Goal: Transaction & Acquisition: Purchase product/service

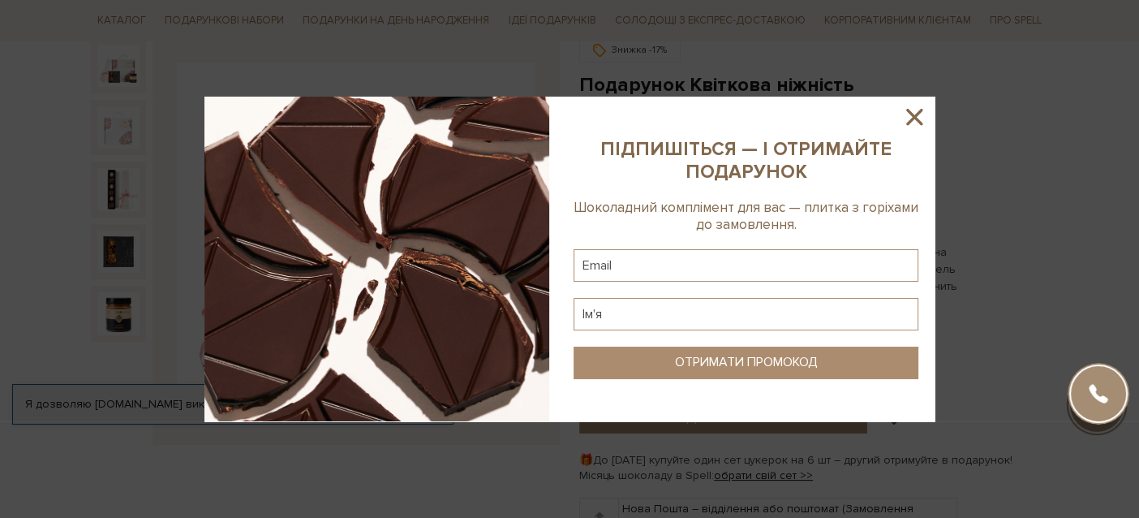
scroll to position [80, 0]
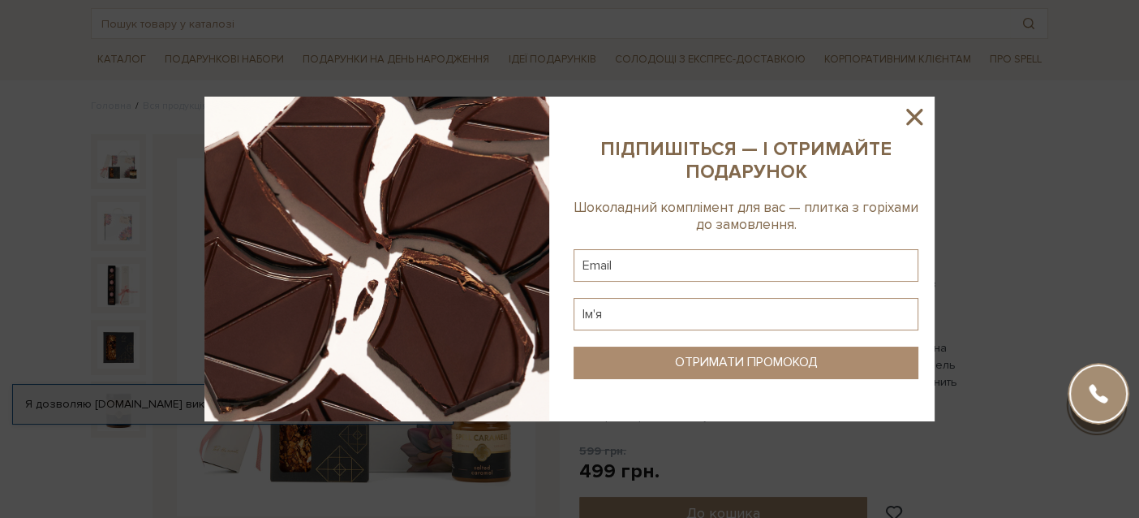
click at [921, 114] on icon at bounding box center [915, 117] width 28 height 28
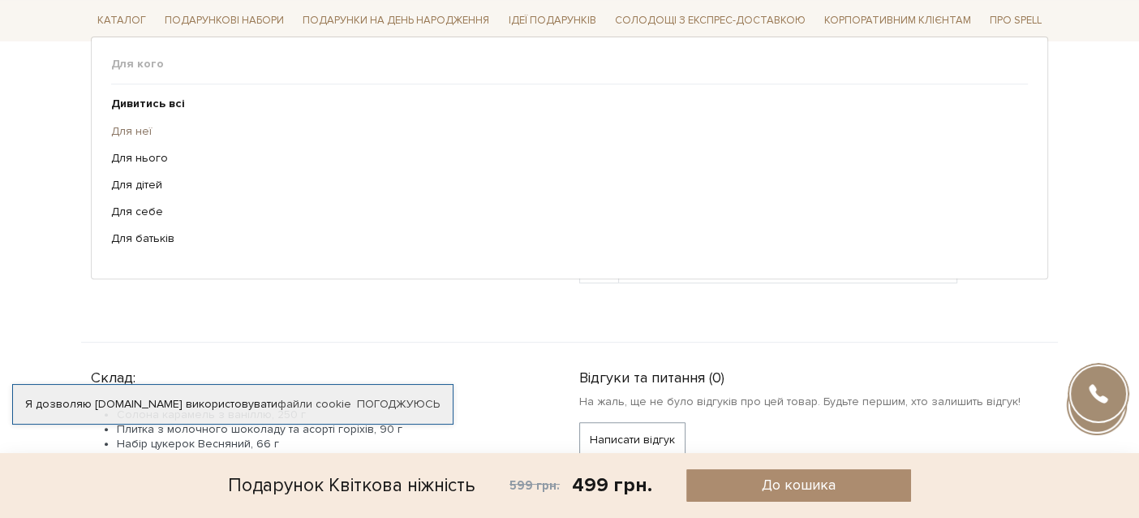
scroll to position [648, 0]
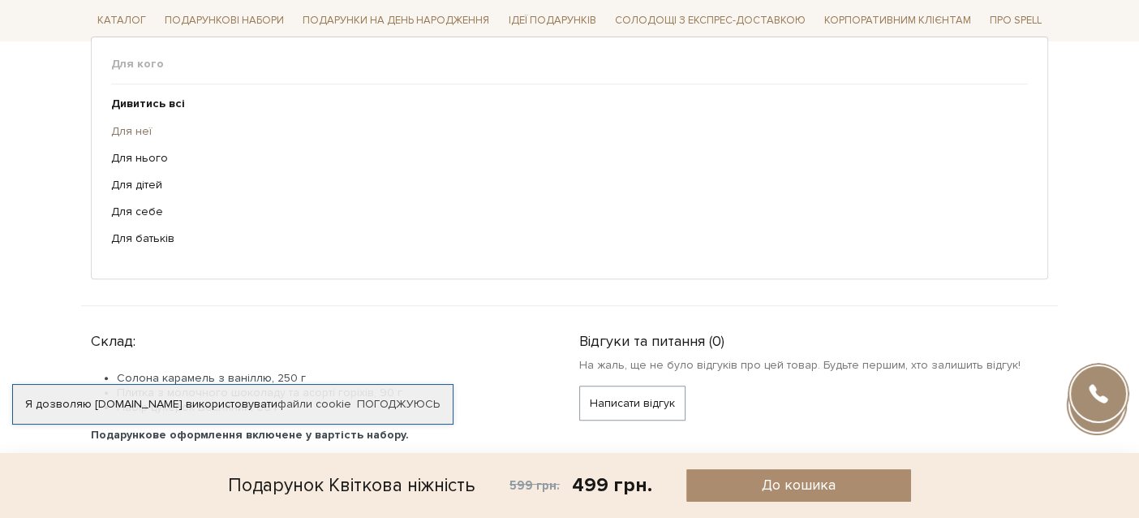
click at [135, 135] on link "Для неї" at bounding box center [563, 130] width 905 height 15
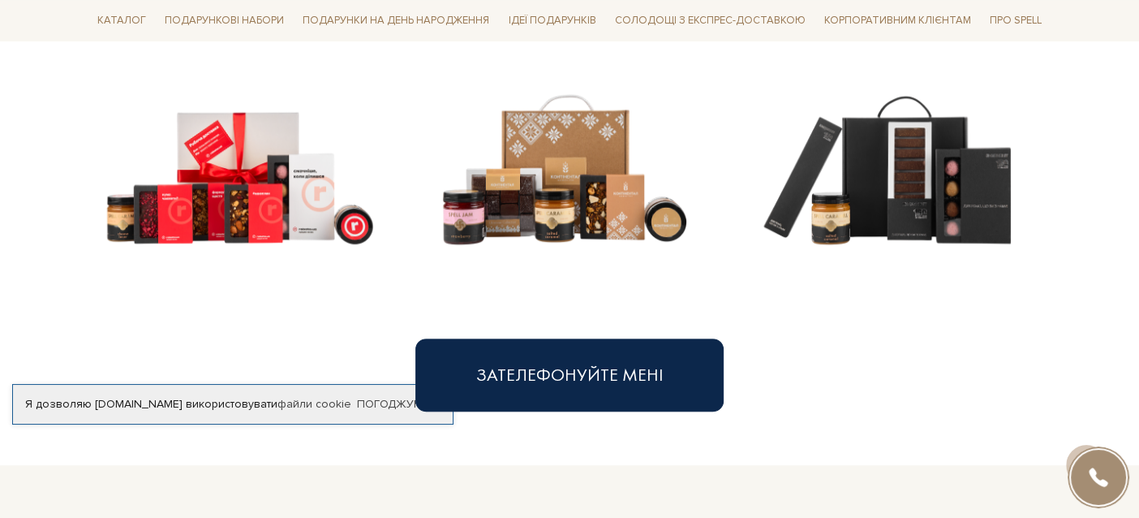
scroll to position [892, 0]
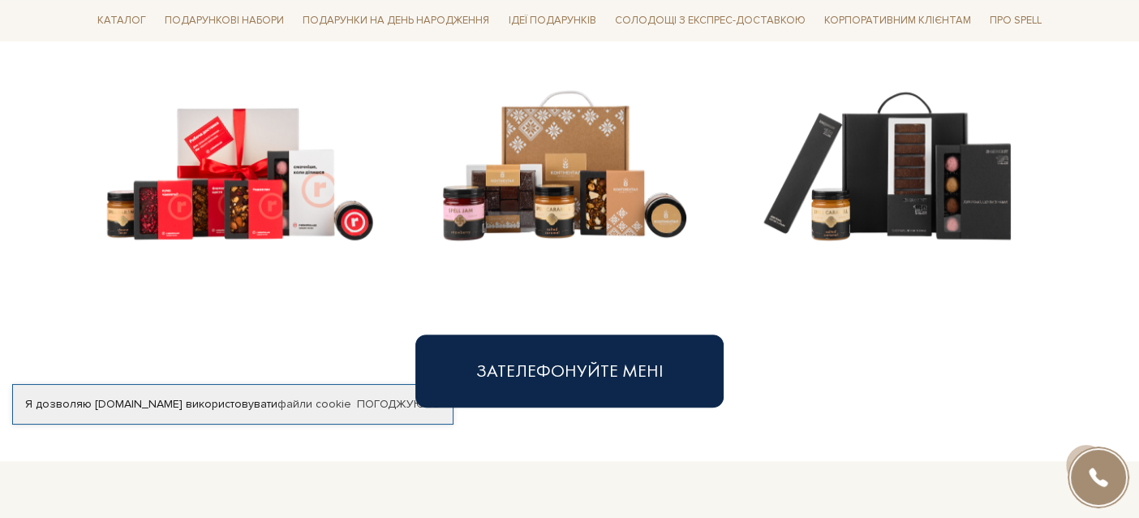
click at [309, 204] on img at bounding box center [240, 146] width 299 height 299
click at [454, 228] on img at bounding box center [564, 146] width 299 height 299
click at [704, 204] on img at bounding box center [564, 146] width 299 height 299
click at [906, 192] on img at bounding box center [889, 146] width 299 height 299
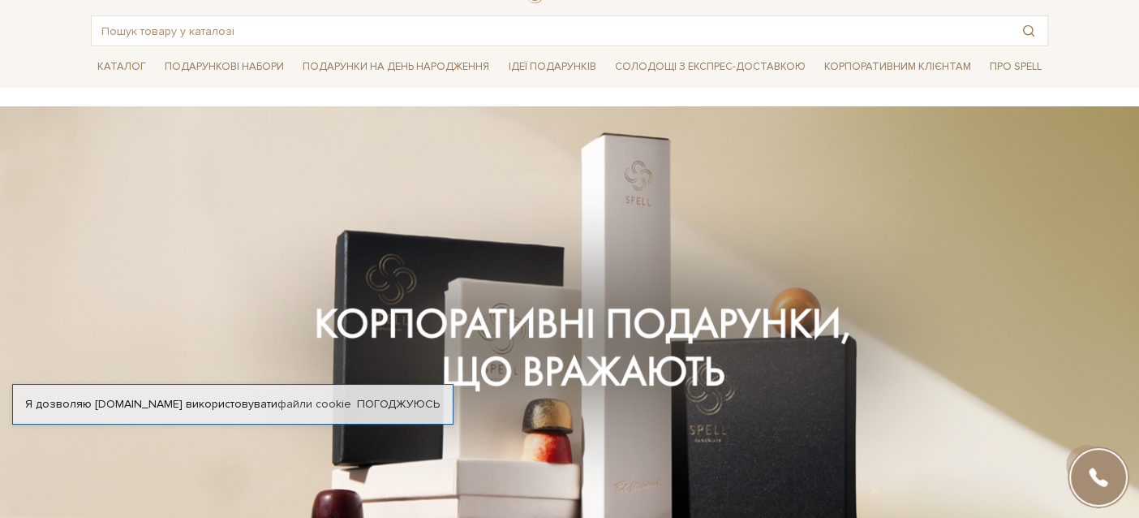
scroll to position [0, 0]
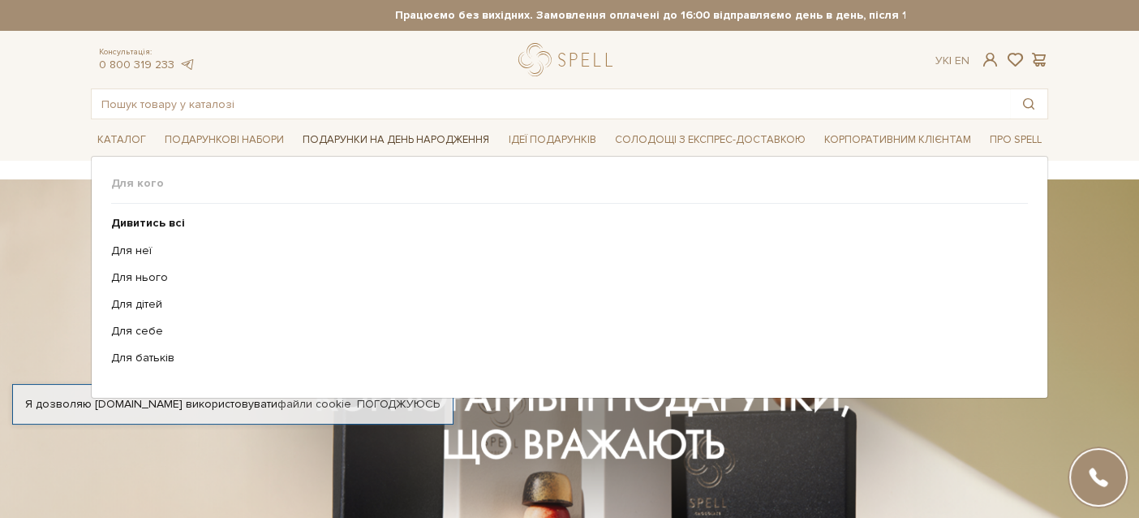
click at [426, 134] on span "Подарунки на День народження" at bounding box center [396, 139] width 200 height 25
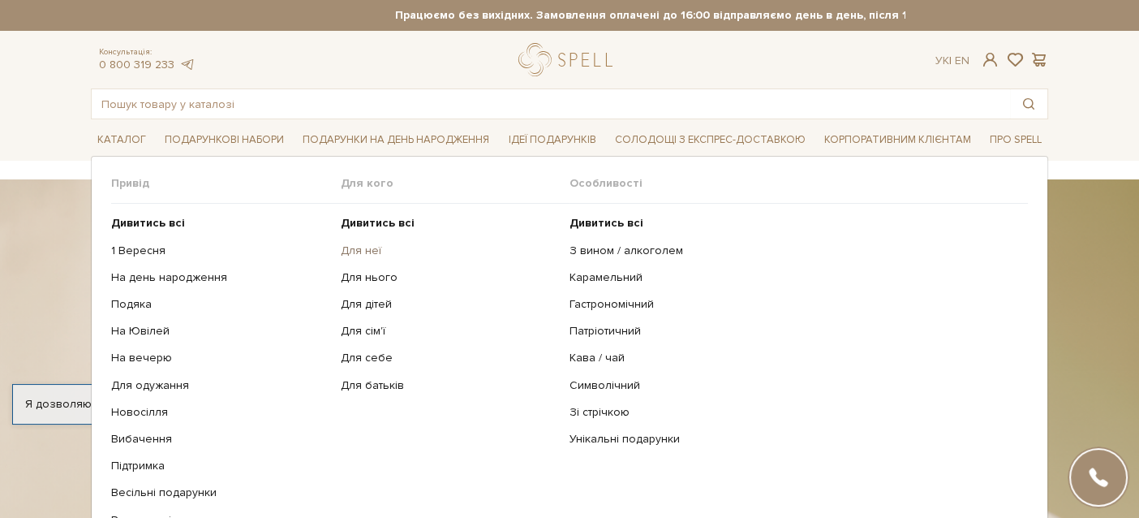
click at [362, 252] on link "Для неї" at bounding box center [449, 250] width 217 height 15
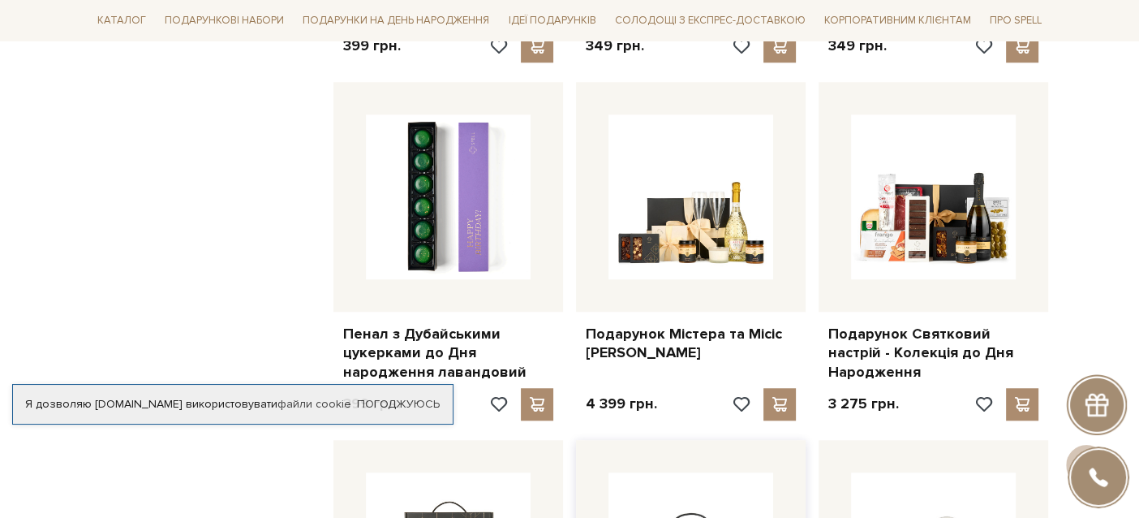
scroll to position [1136, 0]
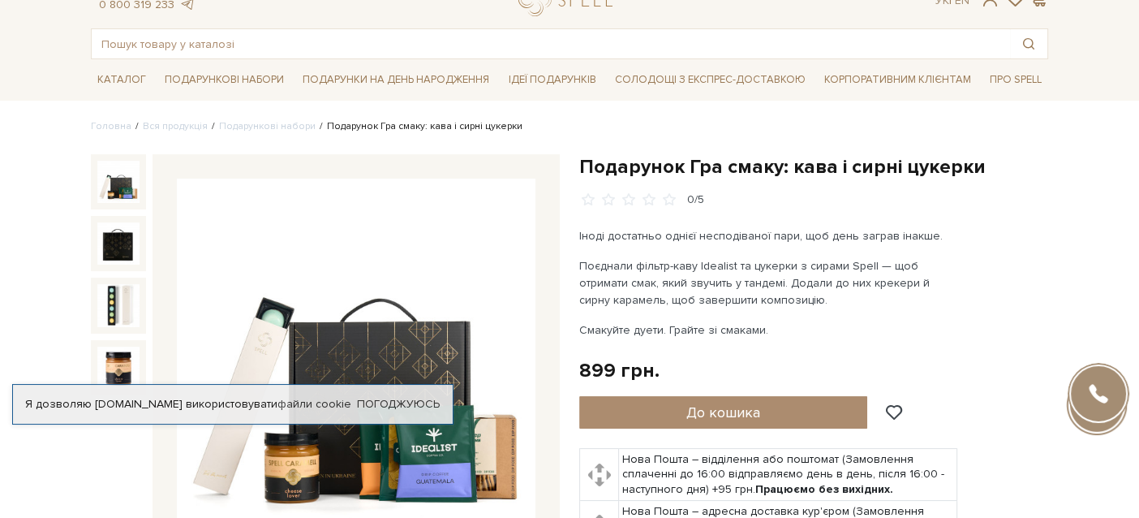
scroll to position [162, 0]
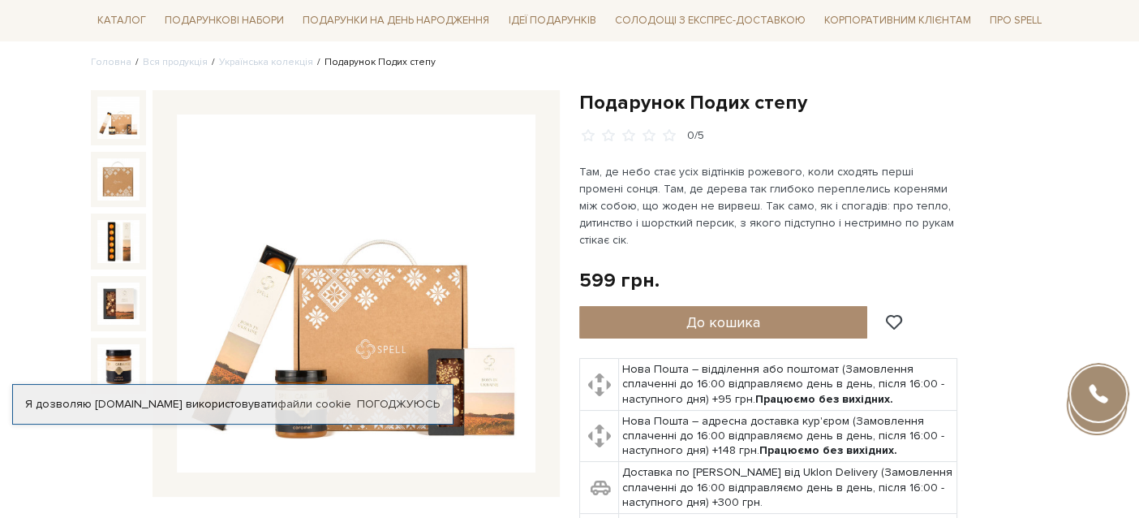
scroll to position [162, 0]
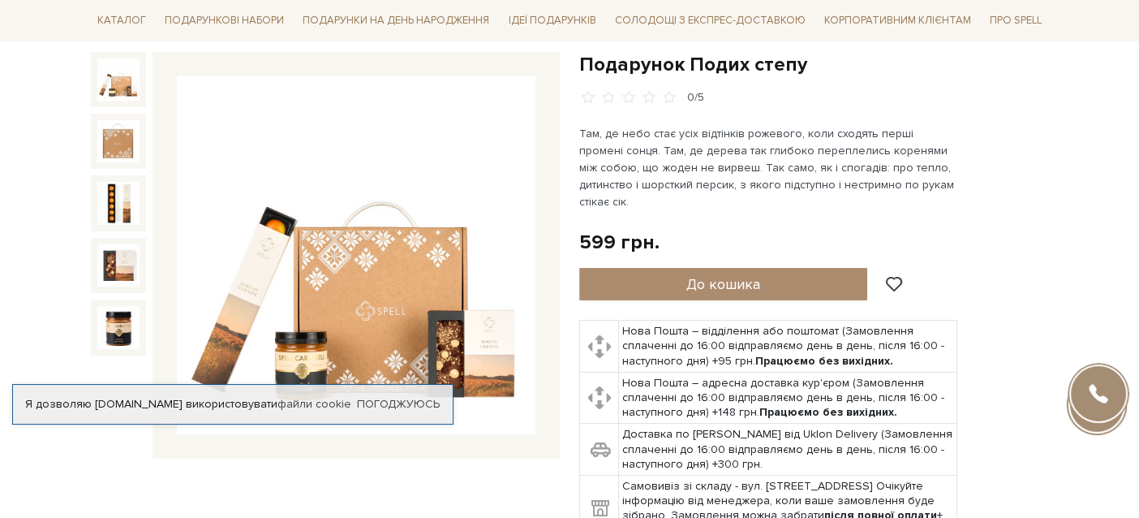
click at [490, 343] on img at bounding box center [356, 255] width 359 height 359
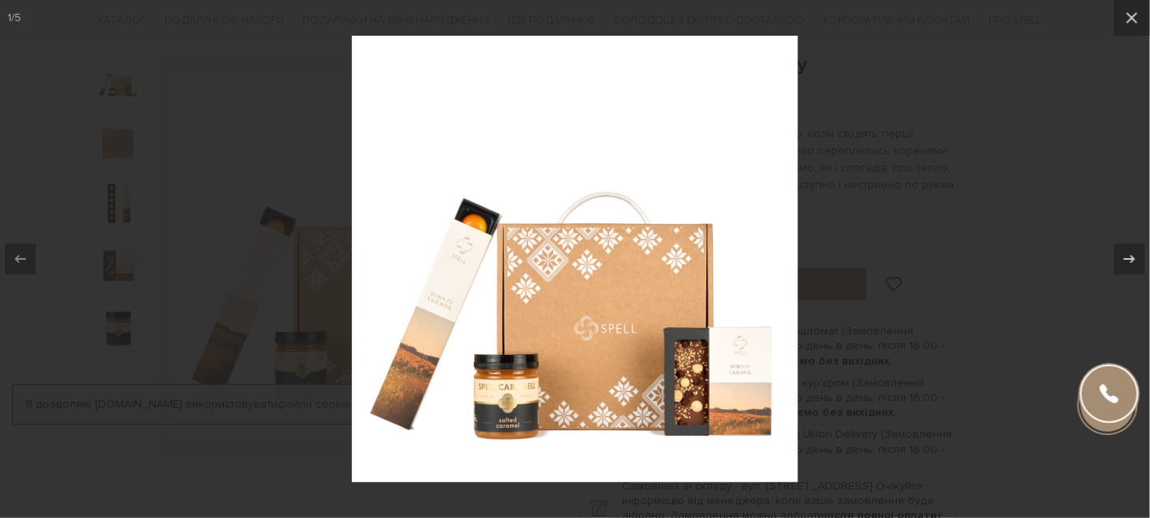
click at [1033, 269] on div at bounding box center [575, 259] width 1150 height 518
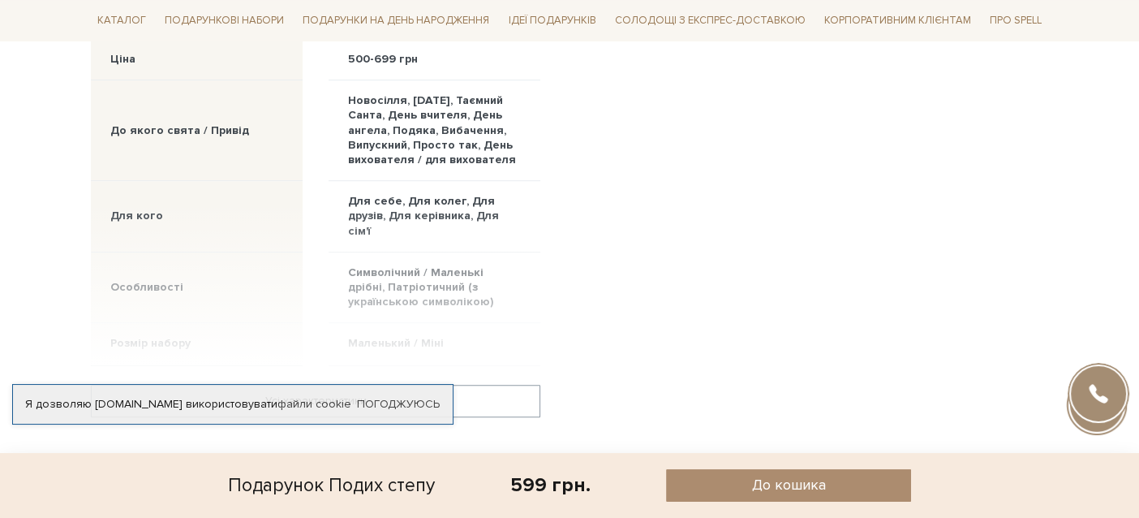
scroll to position [1054, 0]
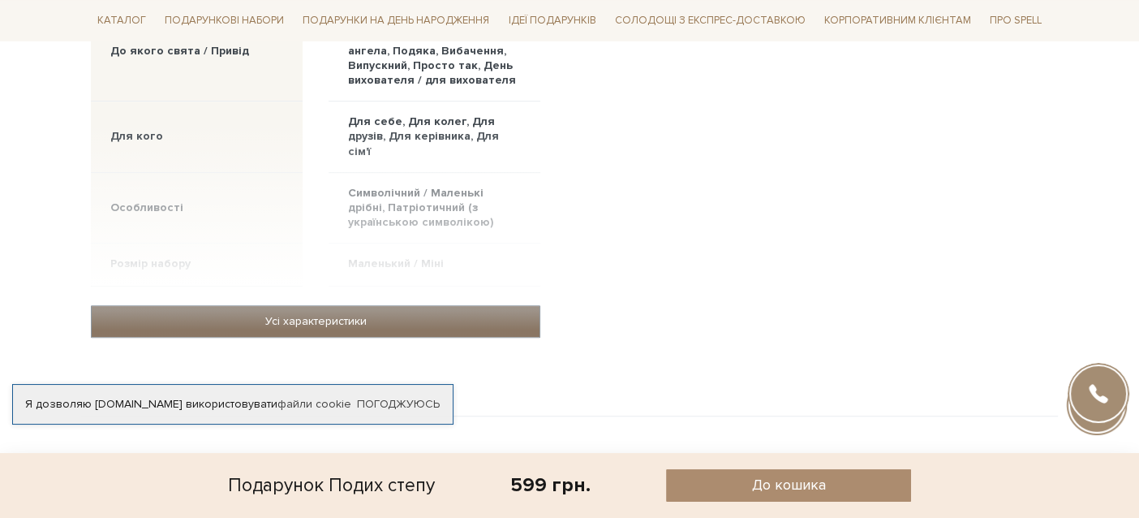
click at [290, 306] on link "Усі характеристики" at bounding box center [316, 321] width 448 height 31
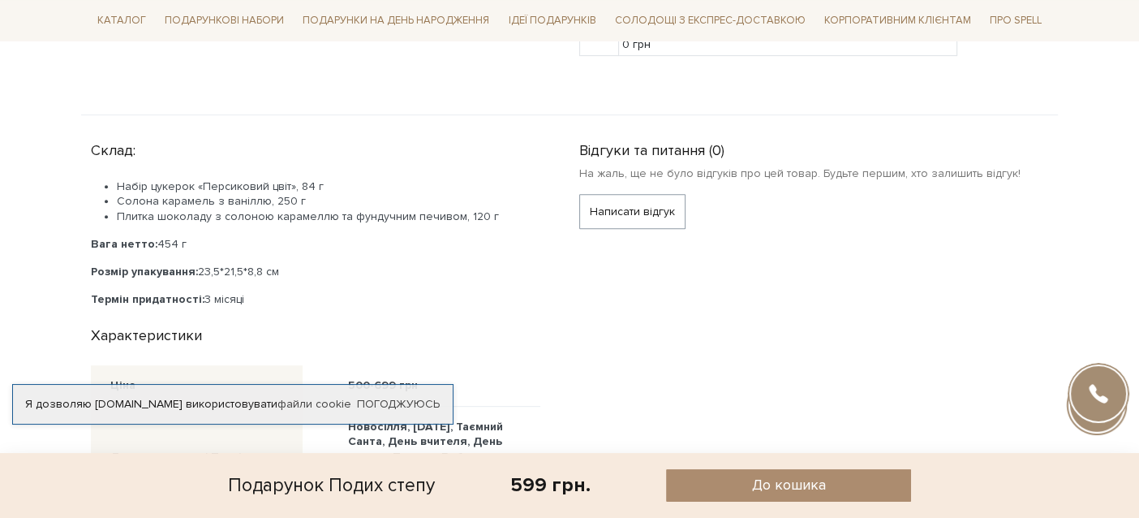
scroll to position [325, 0]
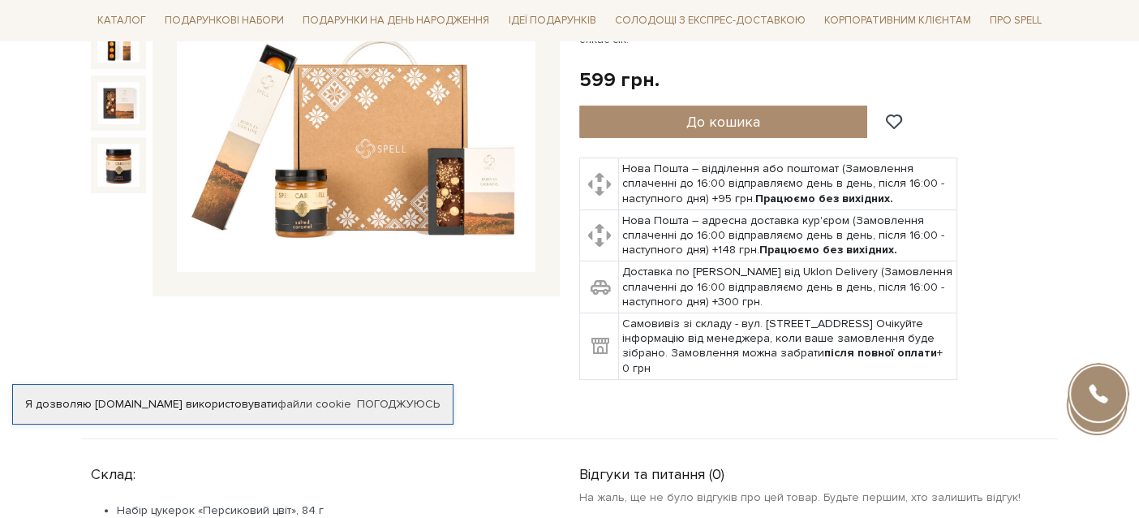
click at [348, 157] on img at bounding box center [356, 93] width 359 height 359
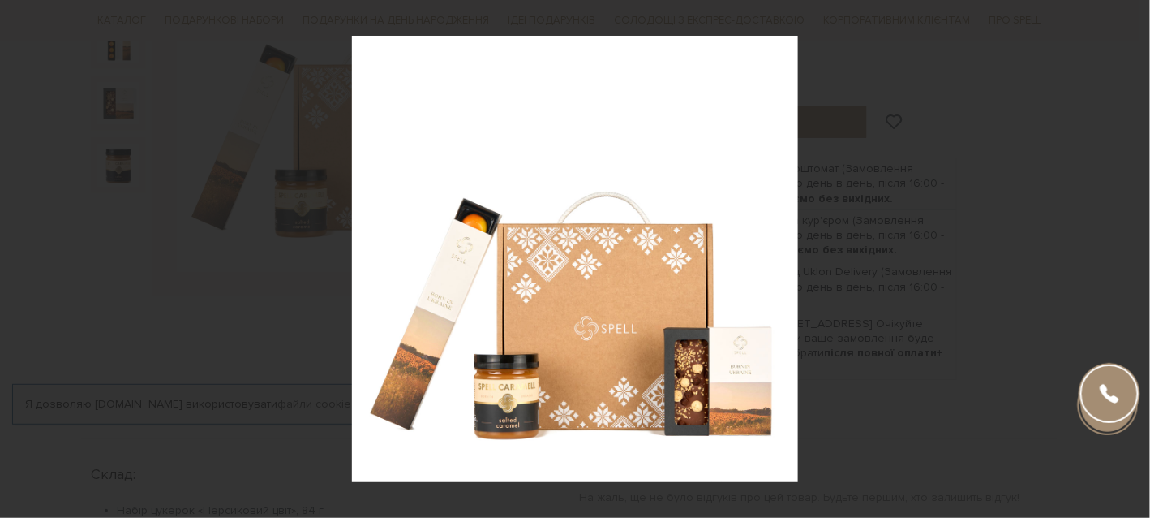
click at [1005, 228] on div at bounding box center [575, 259] width 1150 height 518
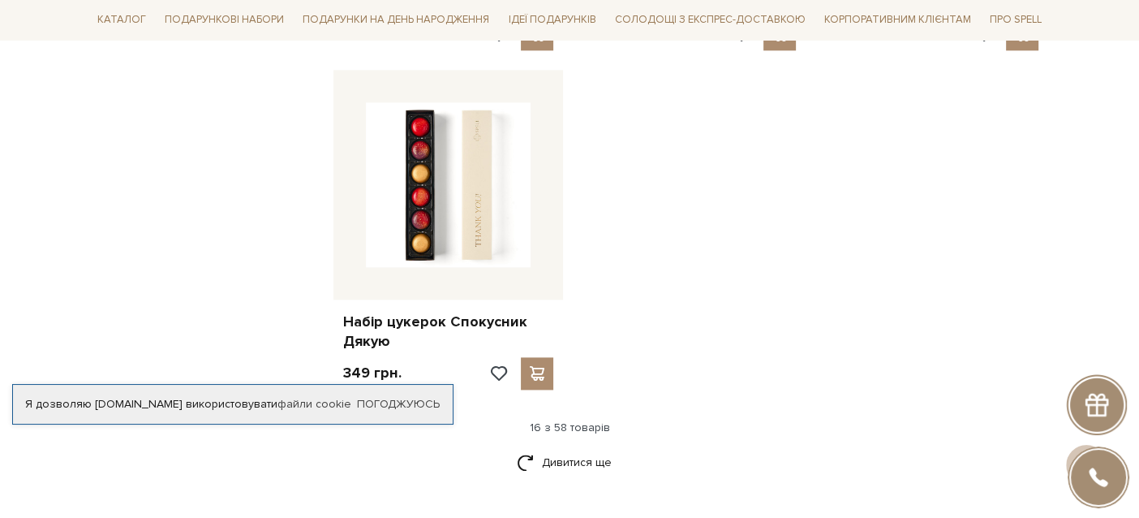
scroll to position [2272, 0]
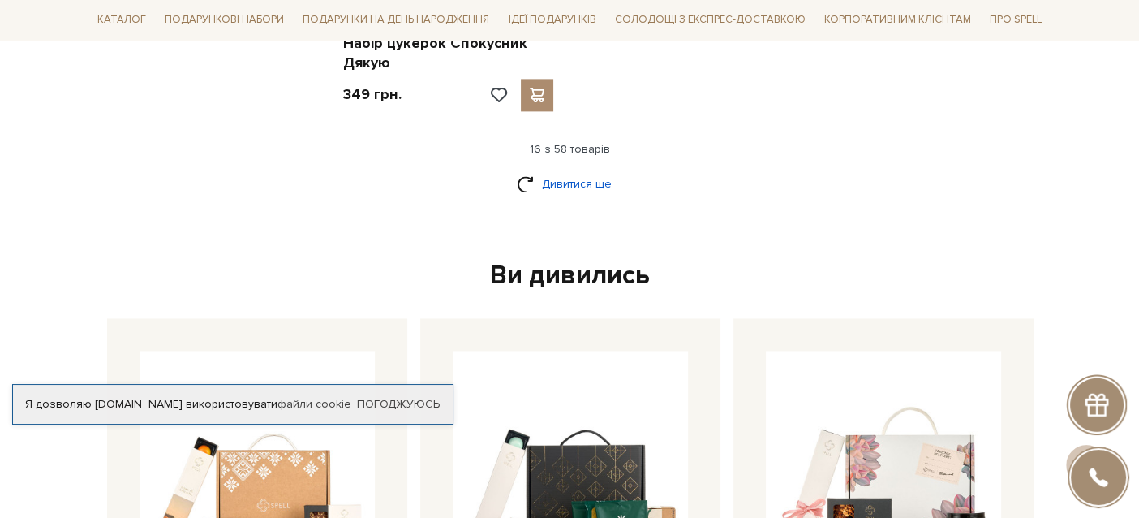
click at [567, 170] on link "Дивитися ще" at bounding box center [569, 184] width 105 height 28
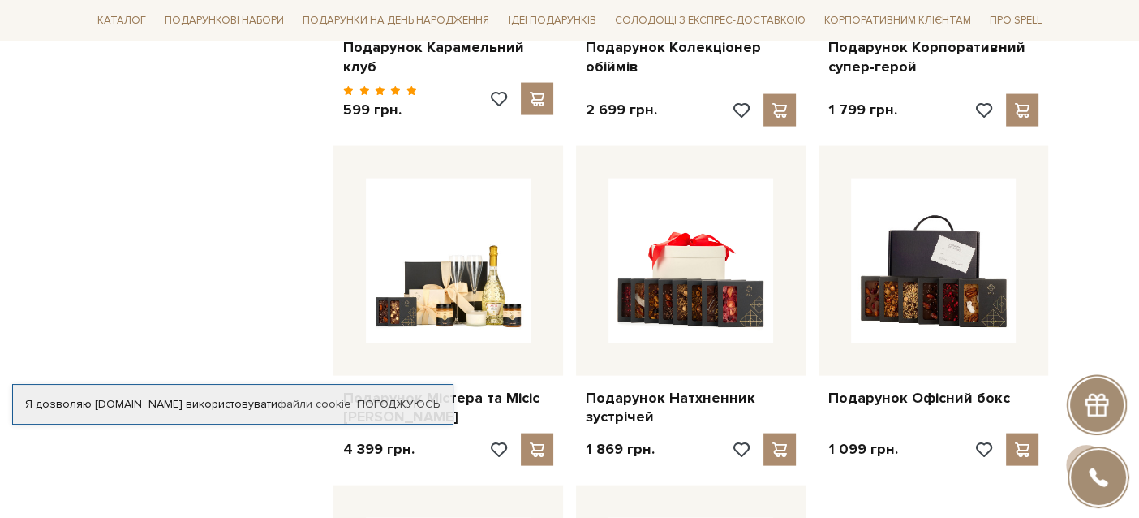
scroll to position [3651, 0]
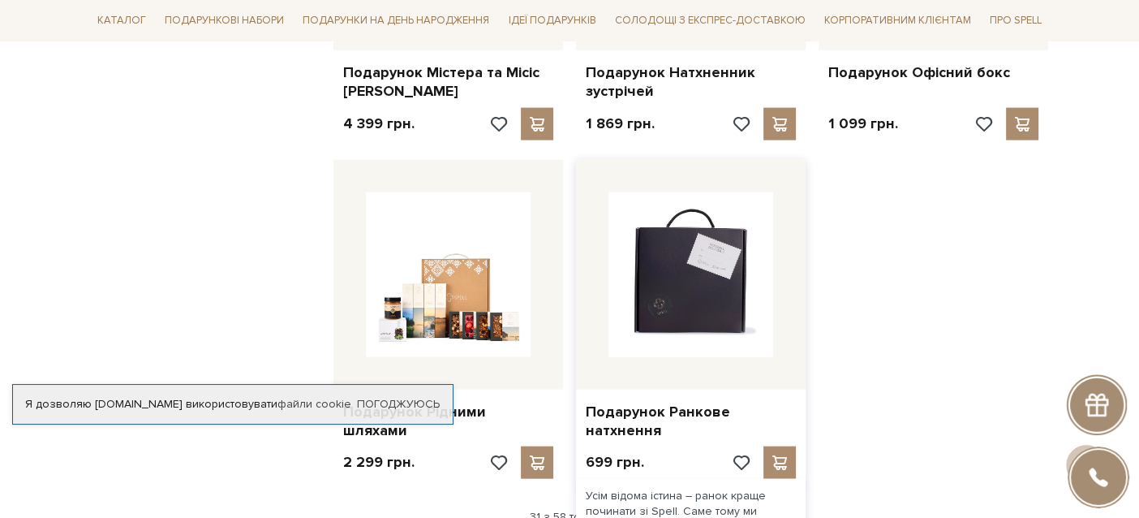
click at [754, 277] on img at bounding box center [690, 274] width 165 height 165
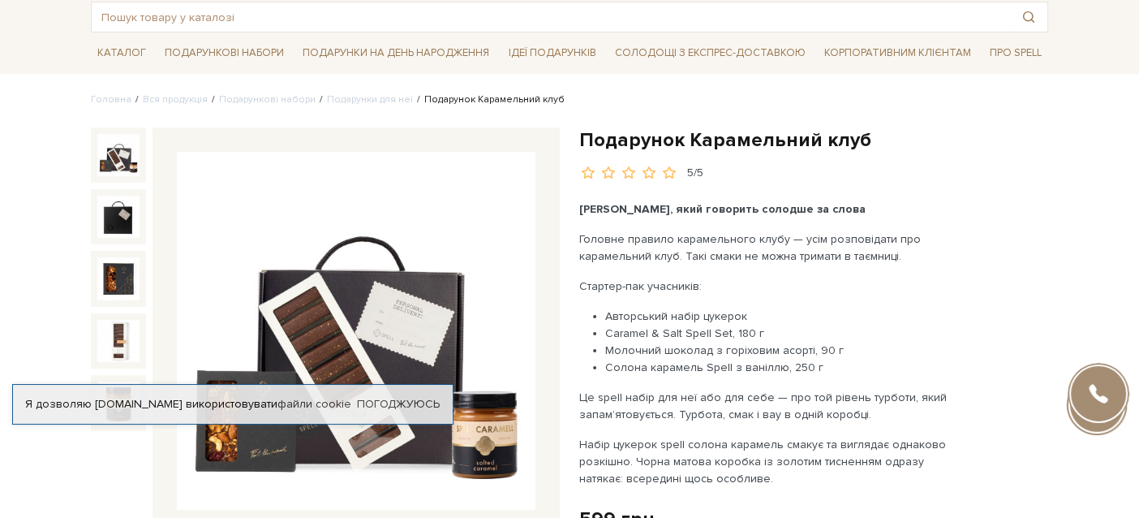
scroll to position [80, 0]
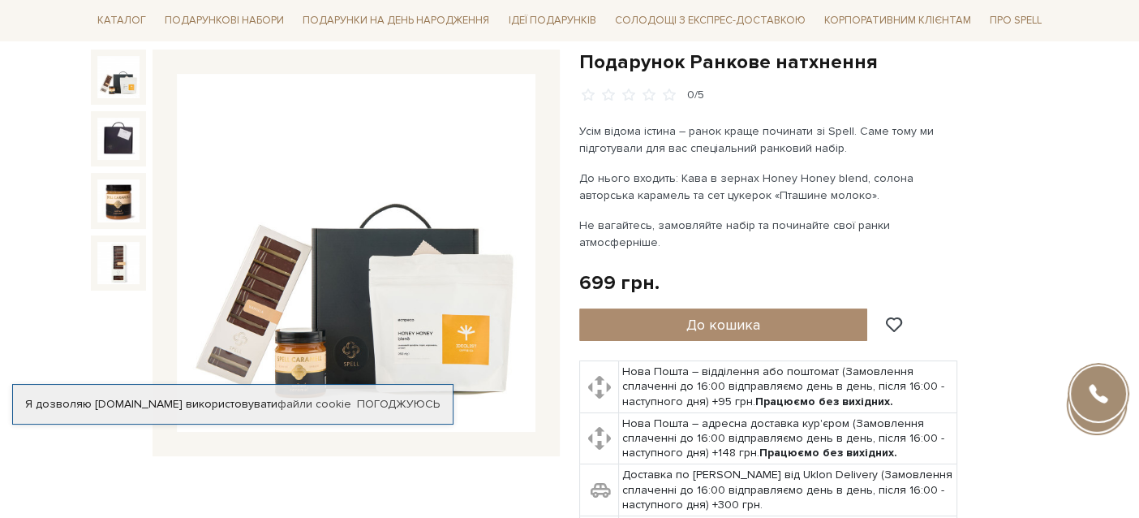
scroll to position [162, 0]
